Goal: Information Seeking & Learning: Learn about a topic

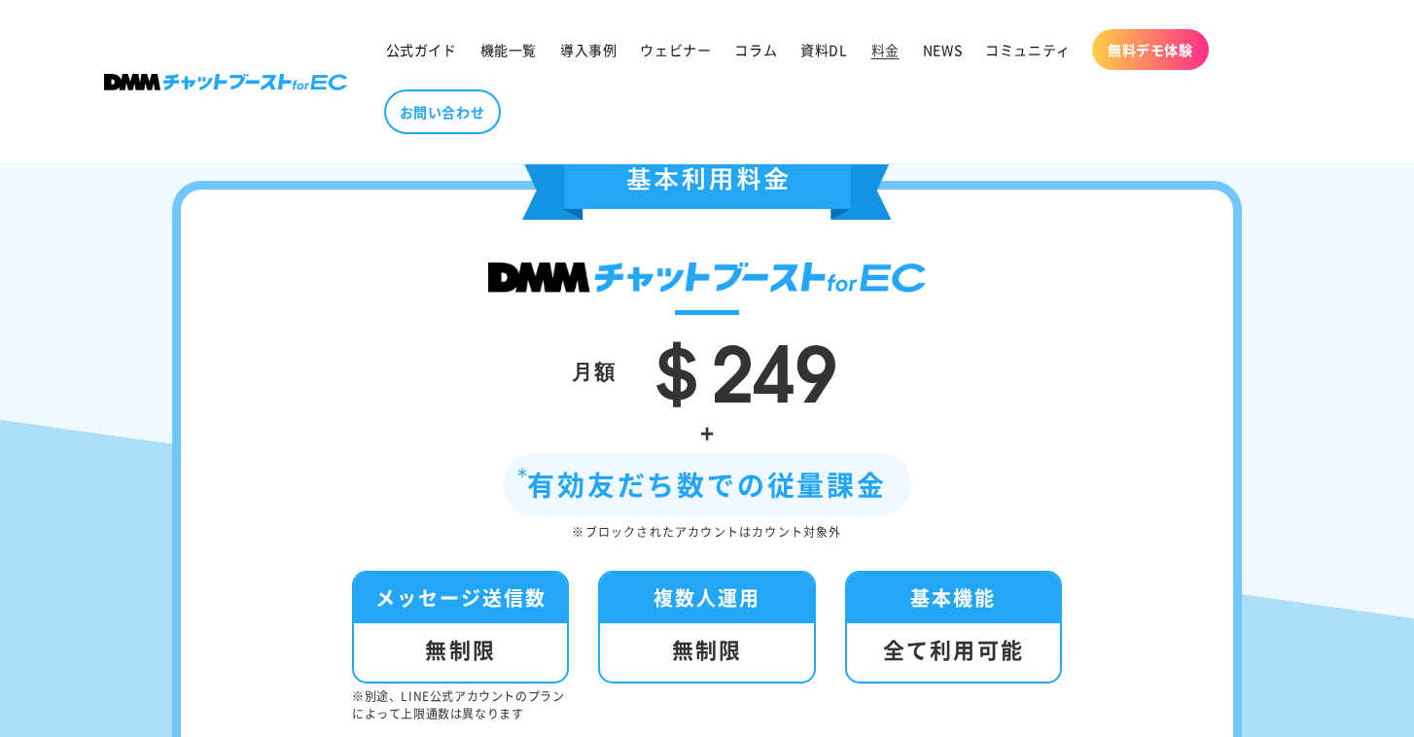
scroll to position [365, 0]
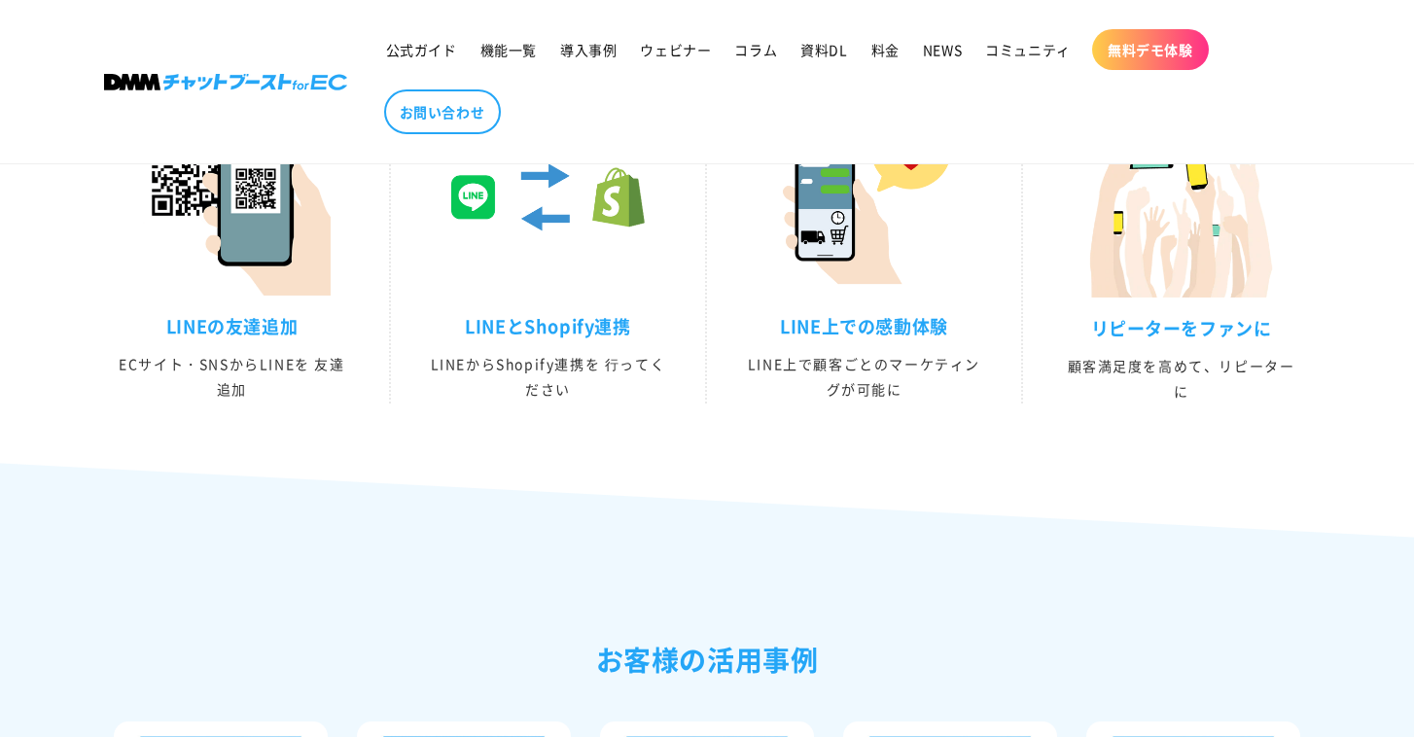
scroll to position [3642, 0]
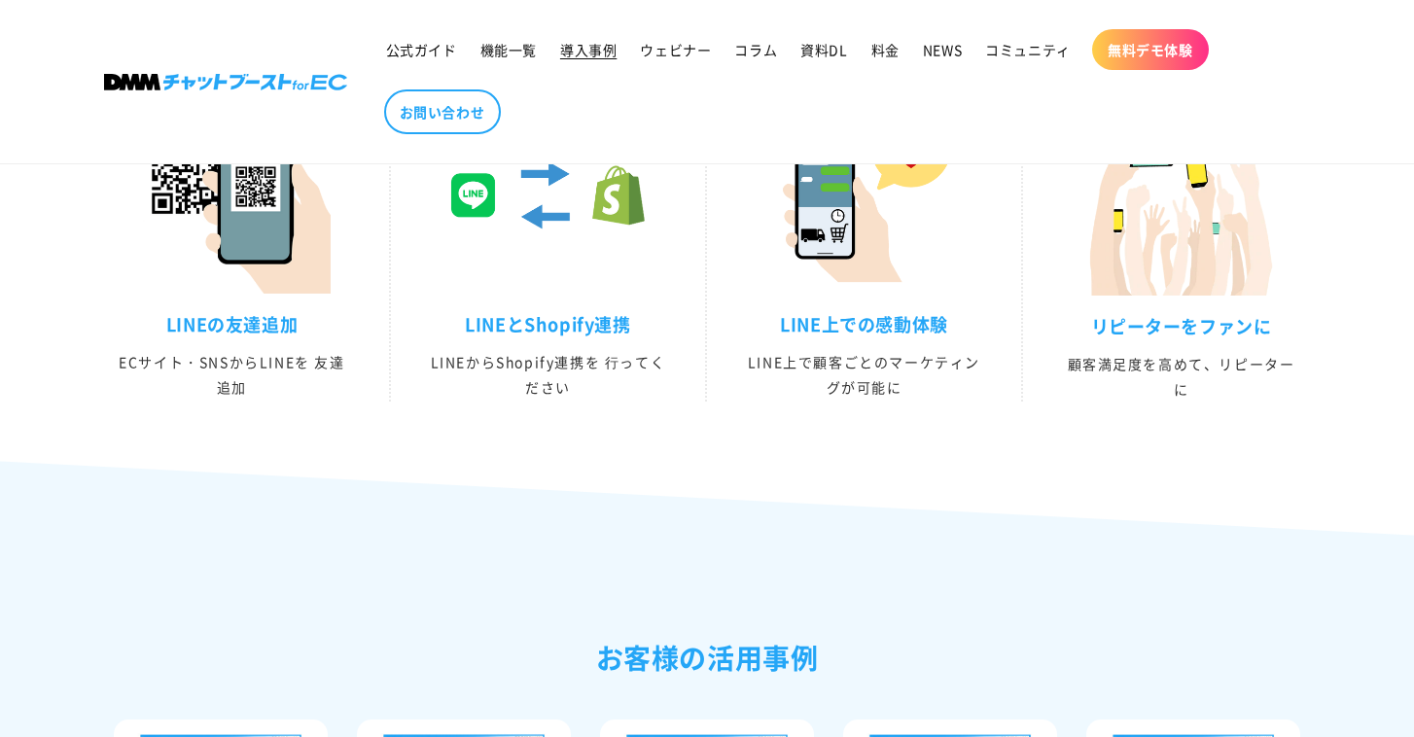
click at [577, 47] on span "導入事例" at bounding box center [588, 50] width 56 height 18
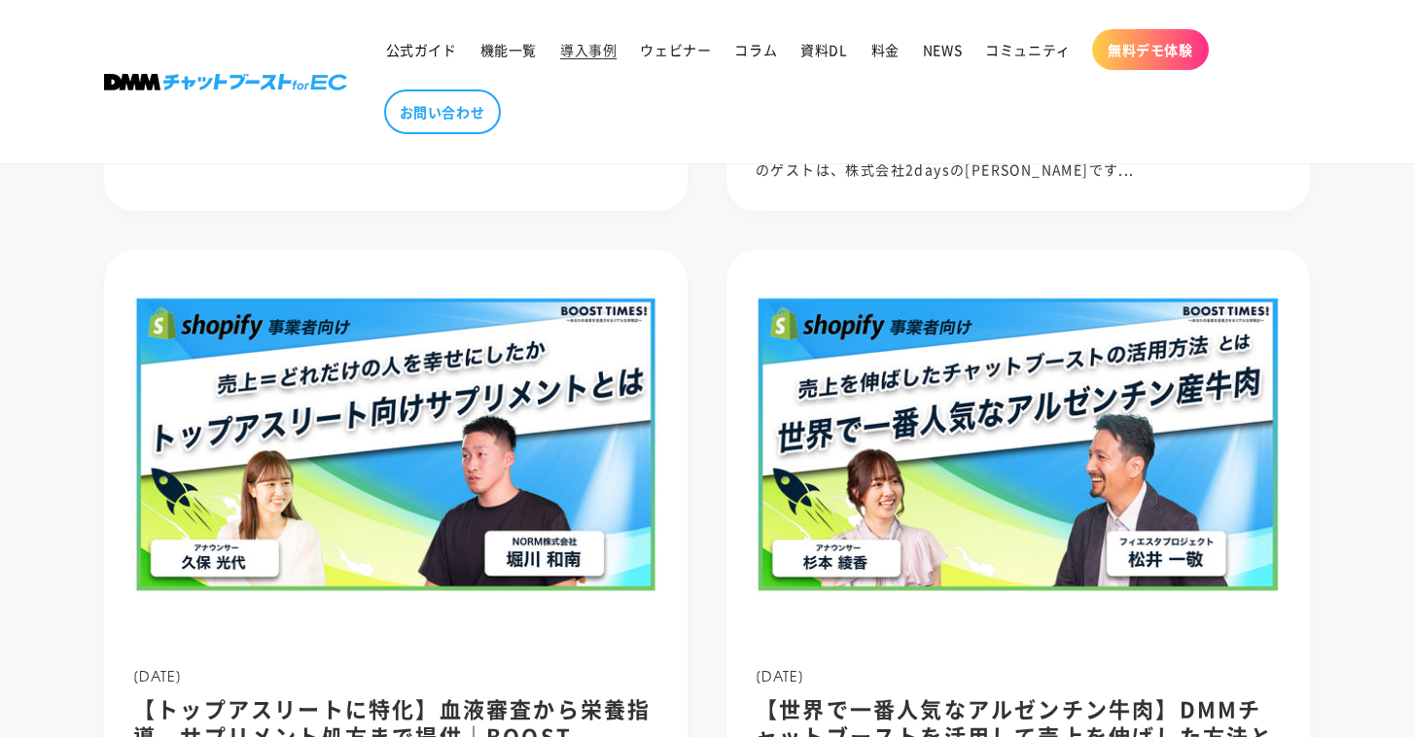
scroll to position [303, 0]
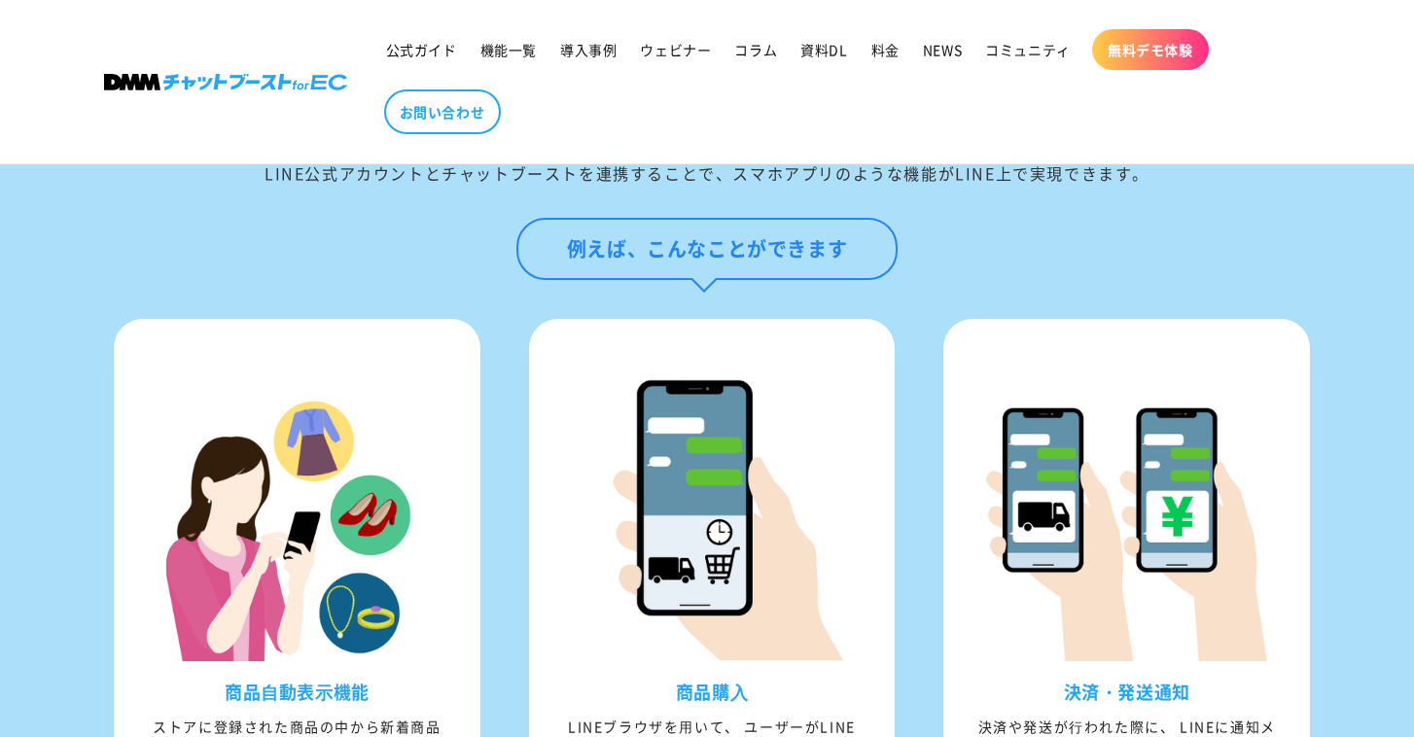
scroll to position [908, 0]
